Goal: Task Accomplishment & Management: Complete application form

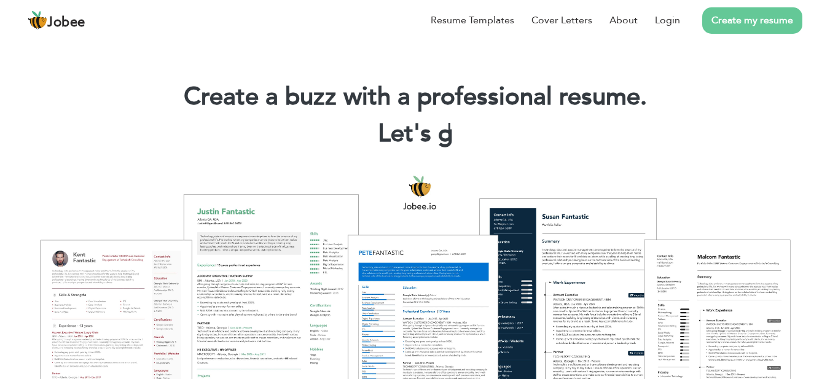
click at [755, 20] on link "Create my resume" at bounding box center [752, 20] width 100 height 26
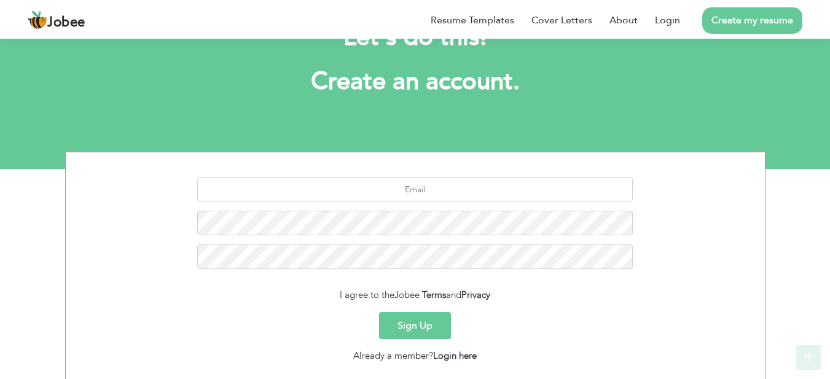
scroll to position [131, 0]
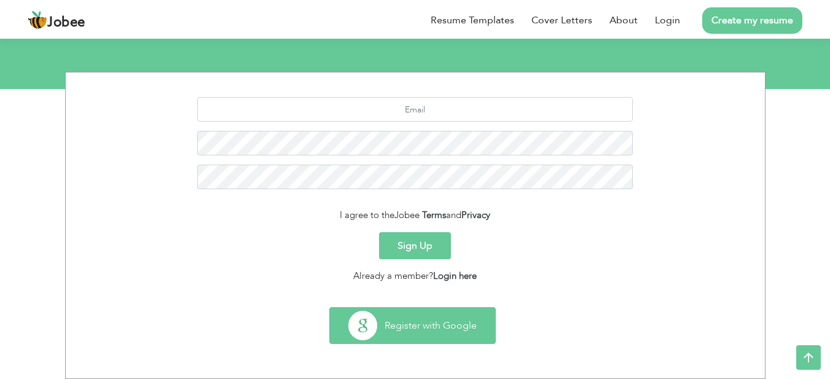
click at [406, 322] on button "Register with Google" at bounding box center [412, 326] width 165 height 36
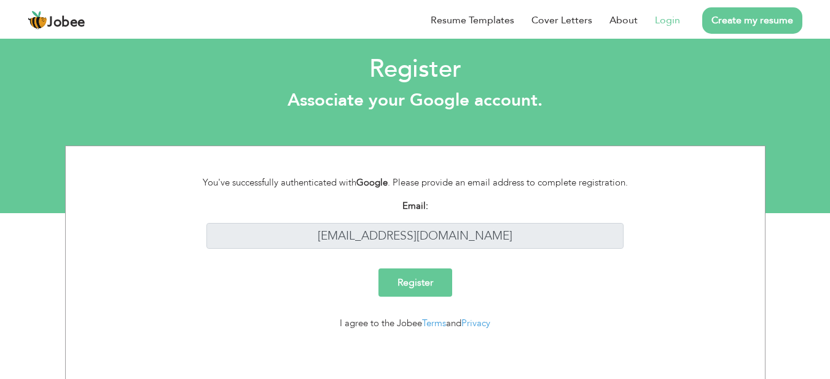
scroll to position [8, 0]
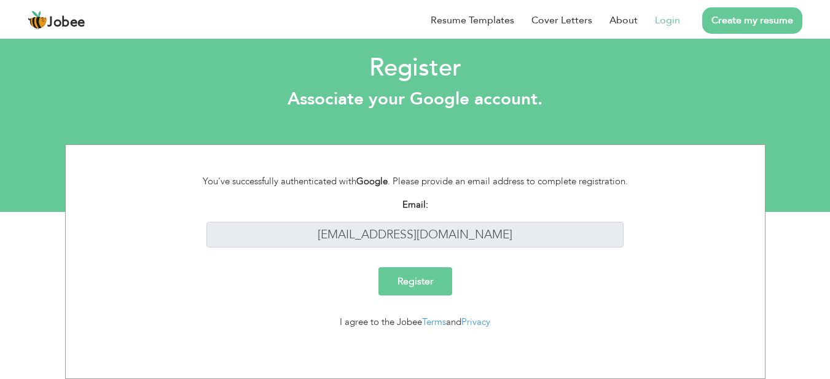
click at [430, 278] on input "Register" at bounding box center [416, 281] width 74 height 28
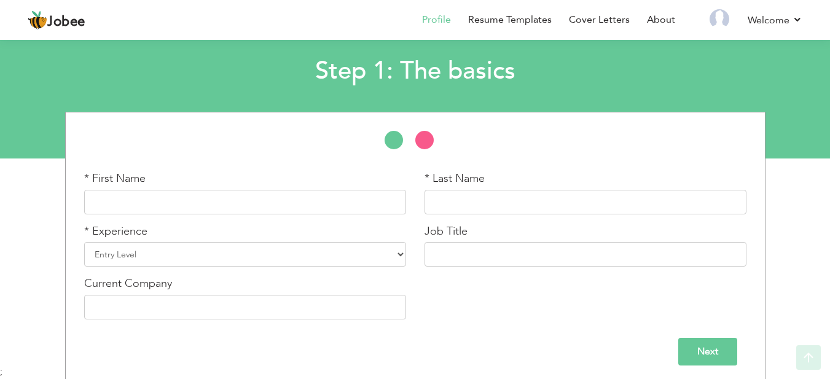
scroll to position [67, 0]
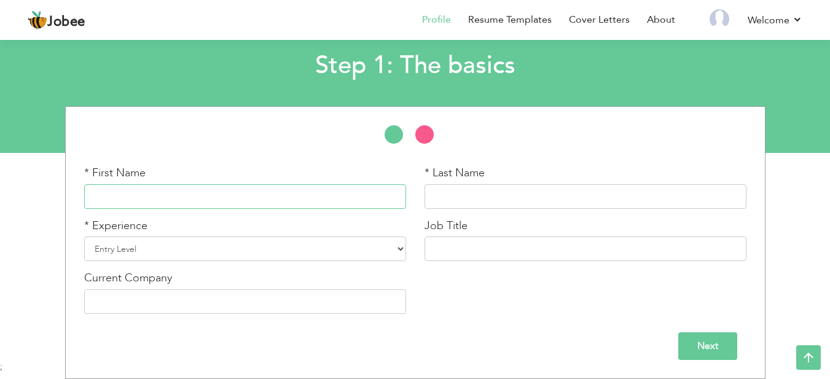
click at [339, 199] on input "text" at bounding box center [245, 196] width 322 height 25
type input "Abdullah"
click at [440, 193] on input "Bin Raheel" at bounding box center [586, 196] width 322 height 25
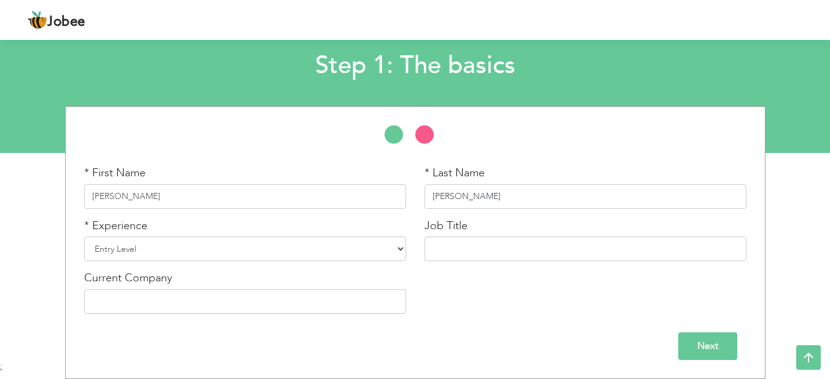
type input "Raheel"
click at [332, 257] on select "Entry Level Less than 1 Year 1 Year 2 Years 3 Years 4 Years 5 Years 6 Years 7 Y…" at bounding box center [245, 249] width 322 height 25
select select "7"
click at [84, 237] on select "Entry Level Less than 1 Year 1 Year 2 Years 3 Years 4 Years 5 Years 6 Years 7 Y…" at bounding box center [245, 249] width 322 height 25
click at [449, 243] on input "text" at bounding box center [586, 249] width 322 height 25
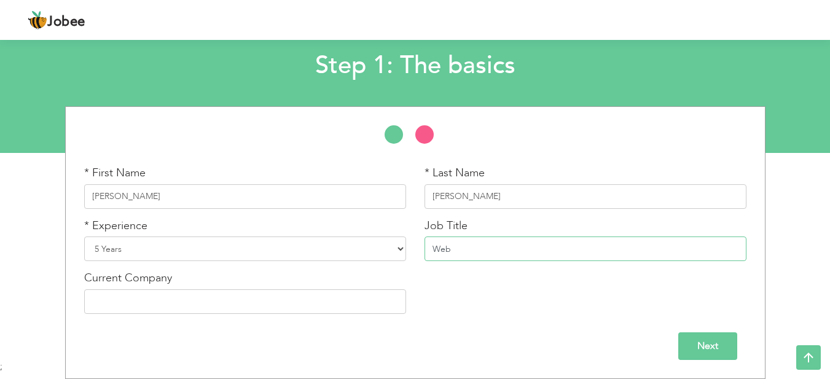
type input "Web"
type input "Front End Web Developer"
click at [380, 303] on input "text" at bounding box center [245, 301] width 322 height 25
click at [712, 350] on input "Next" at bounding box center [707, 346] width 59 height 28
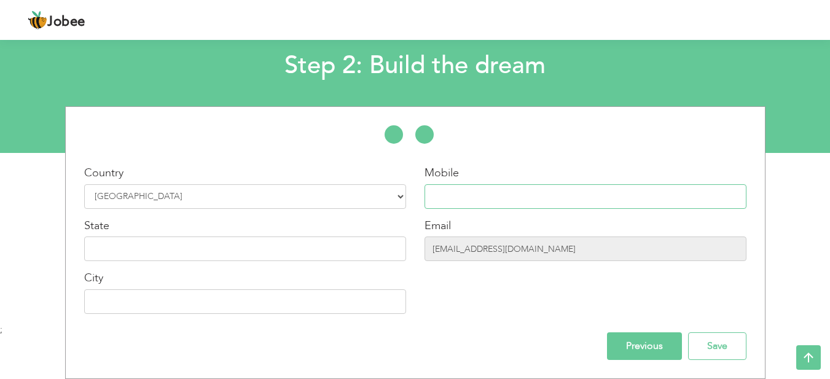
click at [473, 195] on input "text" at bounding box center [586, 196] width 322 height 25
type input "03452882211"
type input "[GEOGRAPHIC_DATA]"
click at [354, 246] on input "text" at bounding box center [245, 249] width 322 height 25
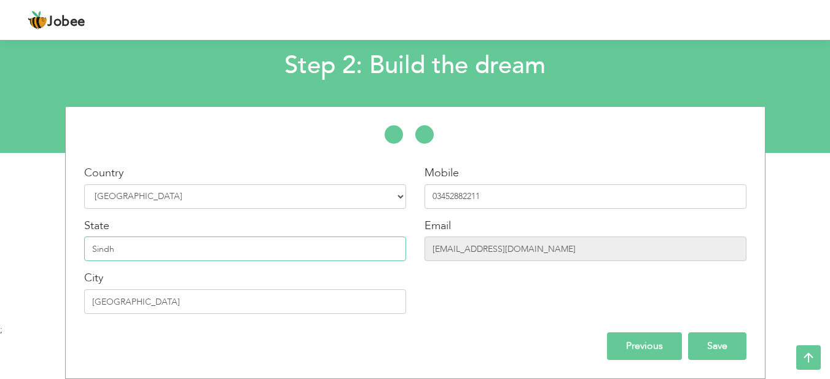
type input "Sindh"
click at [720, 349] on input "Save" at bounding box center [717, 346] width 58 height 28
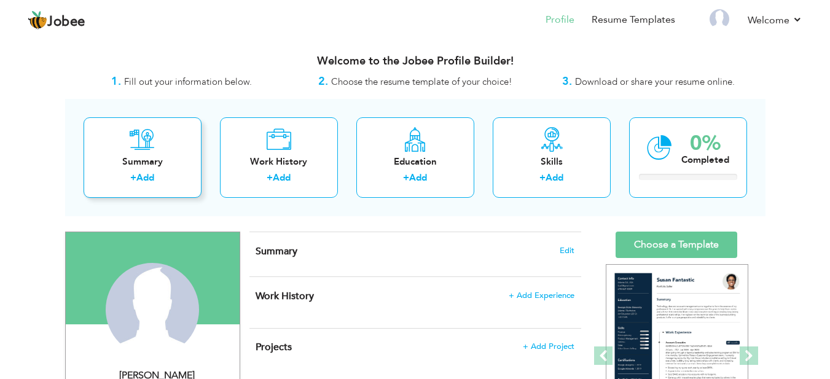
click at [144, 168] on div "Summary" at bounding box center [142, 161] width 98 height 13
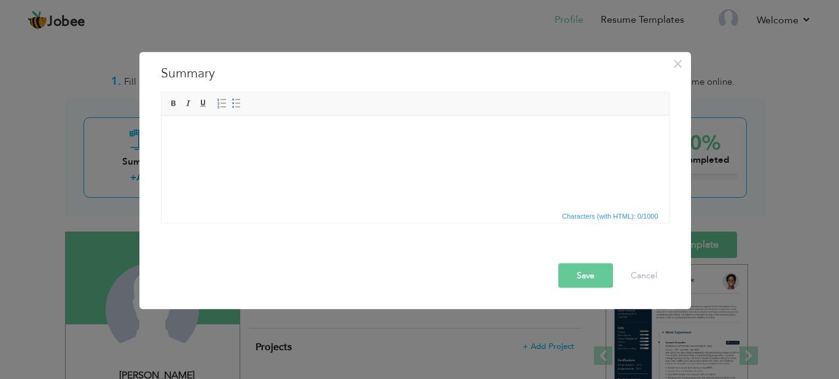
click at [466, 23] on div "× Summary Rich Text Editor, summaryEditor Editor toolbars Basic Styles Bold Ita…" at bounding box center [419, 189] width 839 height 379
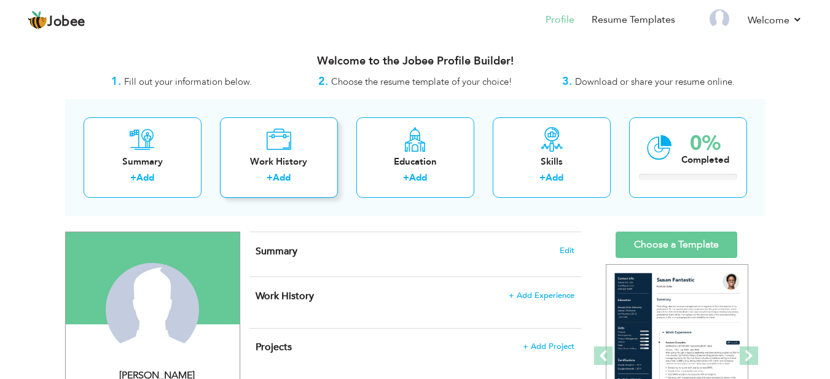
click at [269, 141] on icon at bounding box center [278, 139] width 25 height 25
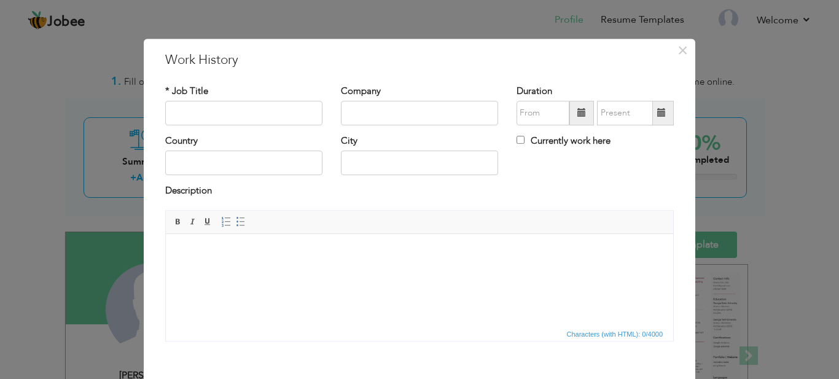
click at [366, 26] on div "× Work History * Job Title Company Duration Currently work here Country" at bounding box center [419, 189] width 839 height 379
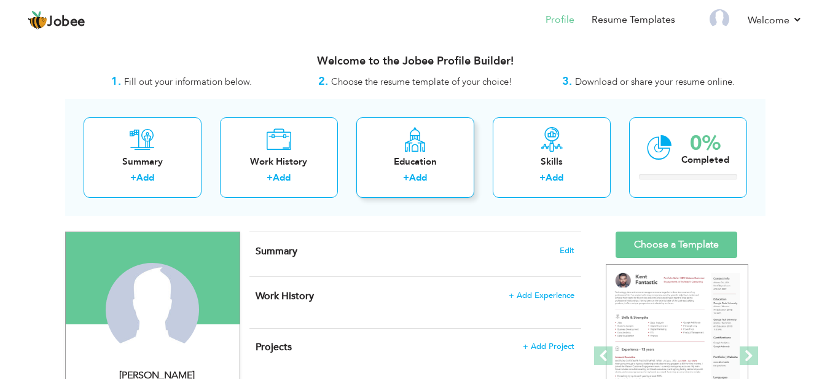
click at [409, 163] on div "Education" at bounding box center [415, 161] width 98 height 13
radio input "true"
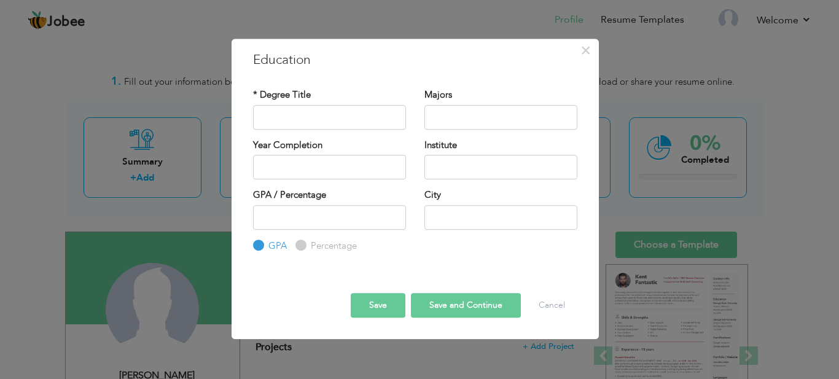
click at [350, 12] on div "× Education * Degree Title Majors Year Completion Institute GPA" at bounding box center [419, 189] width 839 height 379
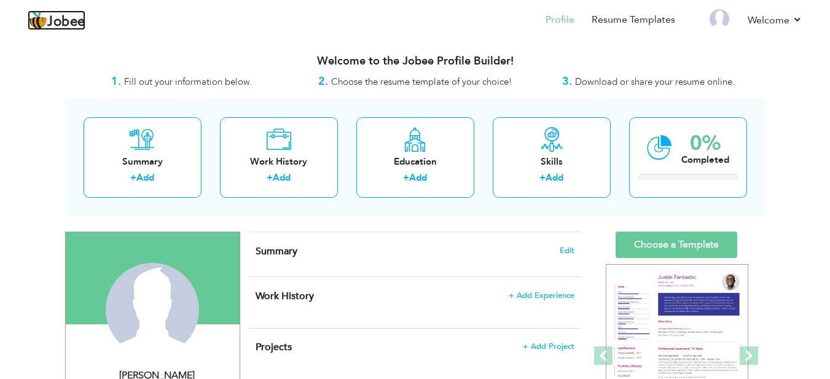
click at [59, 23] on span "Jobee" at bounding box center [66, 22] width 38 height 14
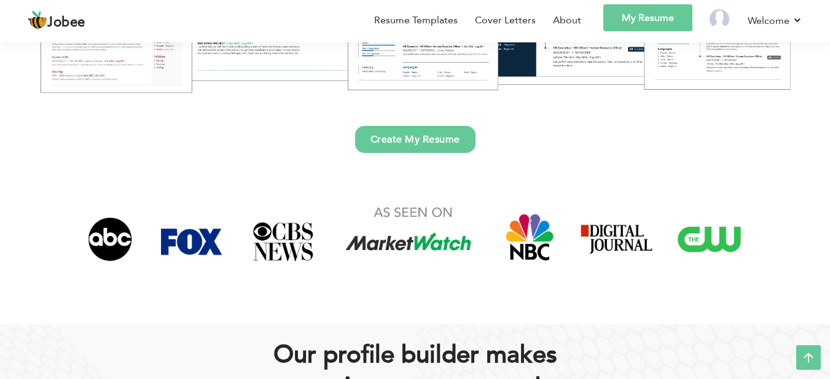
scroll to position [318, 0]
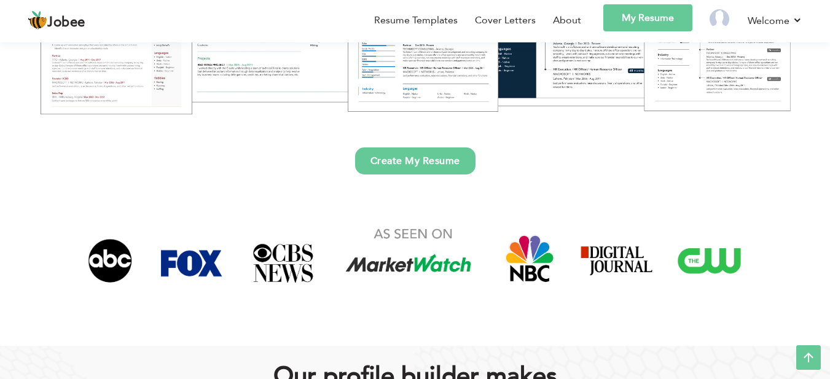
click at [195, 264] on img at bounding box center [415, 260] width 682 height 83
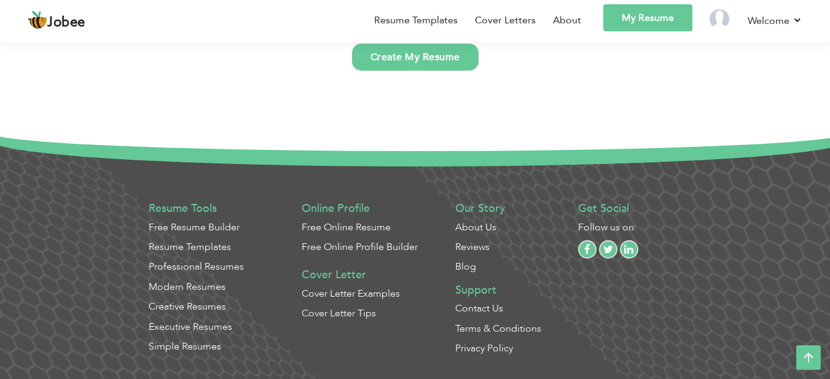
scroll to position [3233, 0]
